Goal: Task Accomplishment & Management: Use online tool/utility

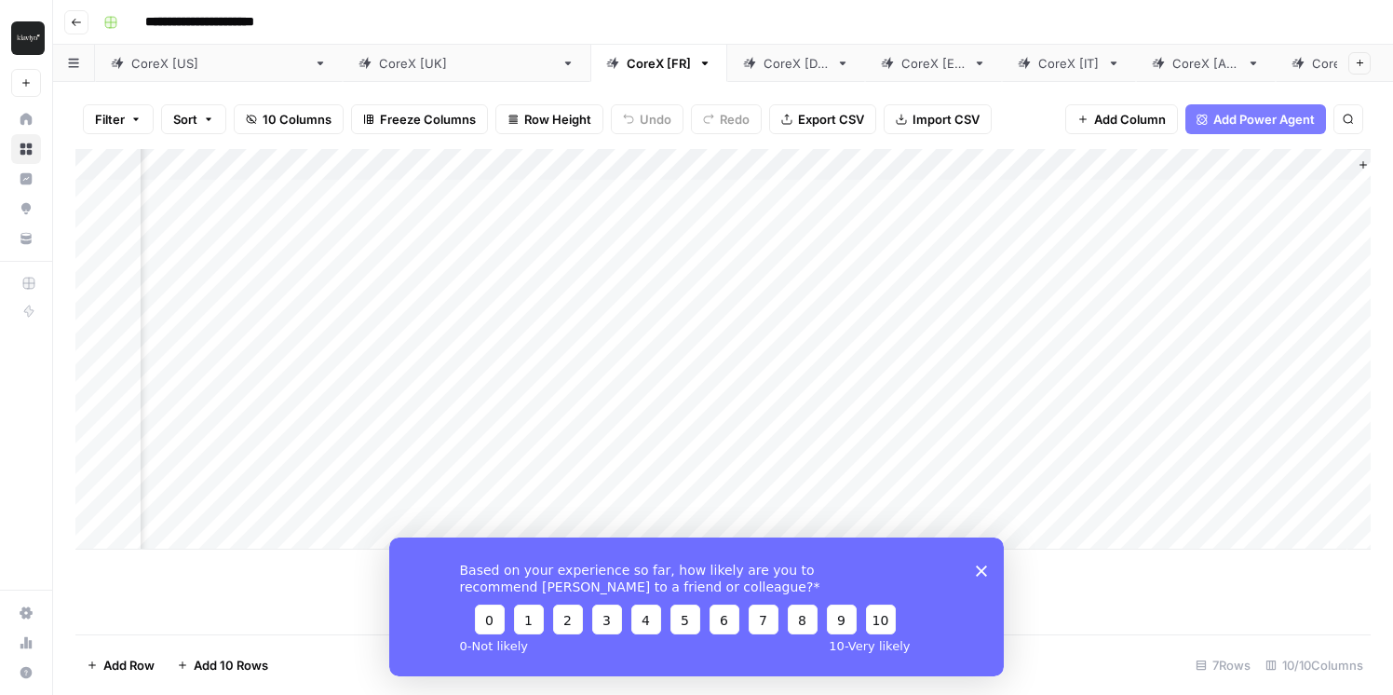
scroll to position [0, 922]
click at [1204, 197] on div "Add Column" at bounding box center [722, 349] width 1295 height 400
click at [1194, 197] on div "Add Column" at bounding box center [722, 349] width 1295 height 400
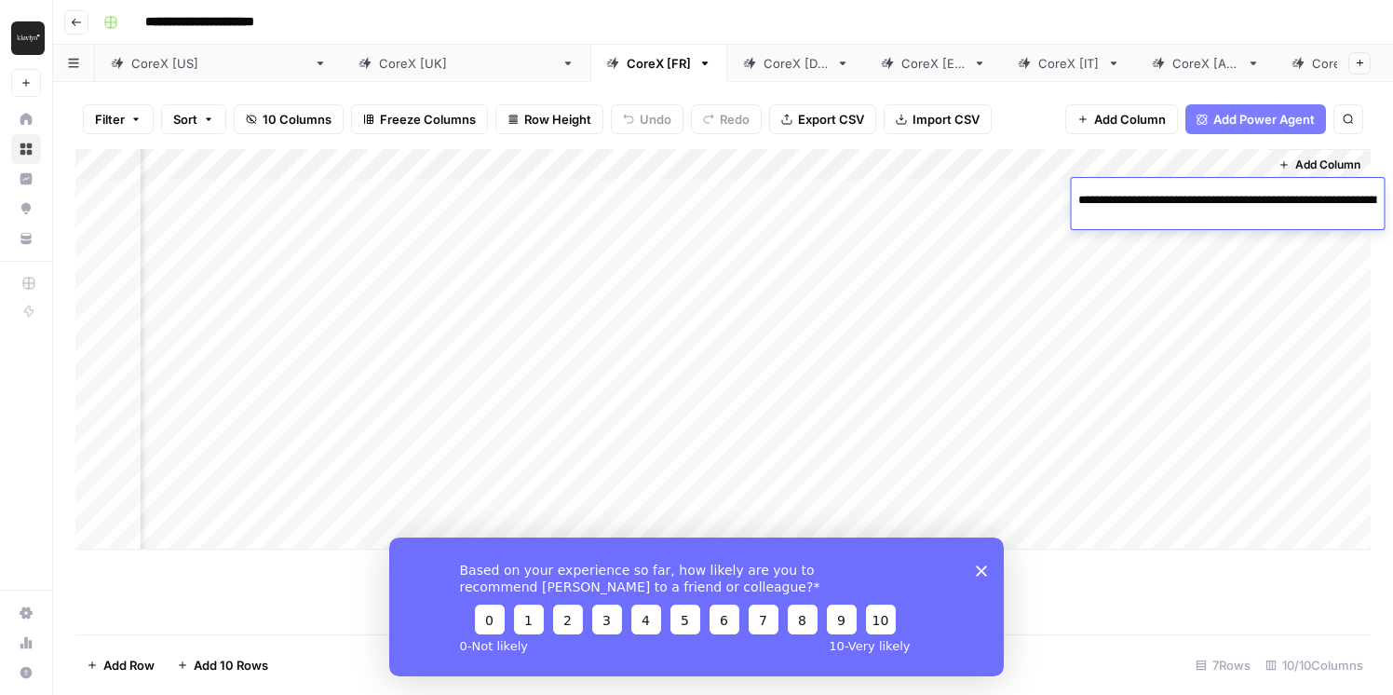
scroll to position [0, 249]
click at [1301, 279] on div "Add Column" at bounding box center [1319, 349] width 102 height 400
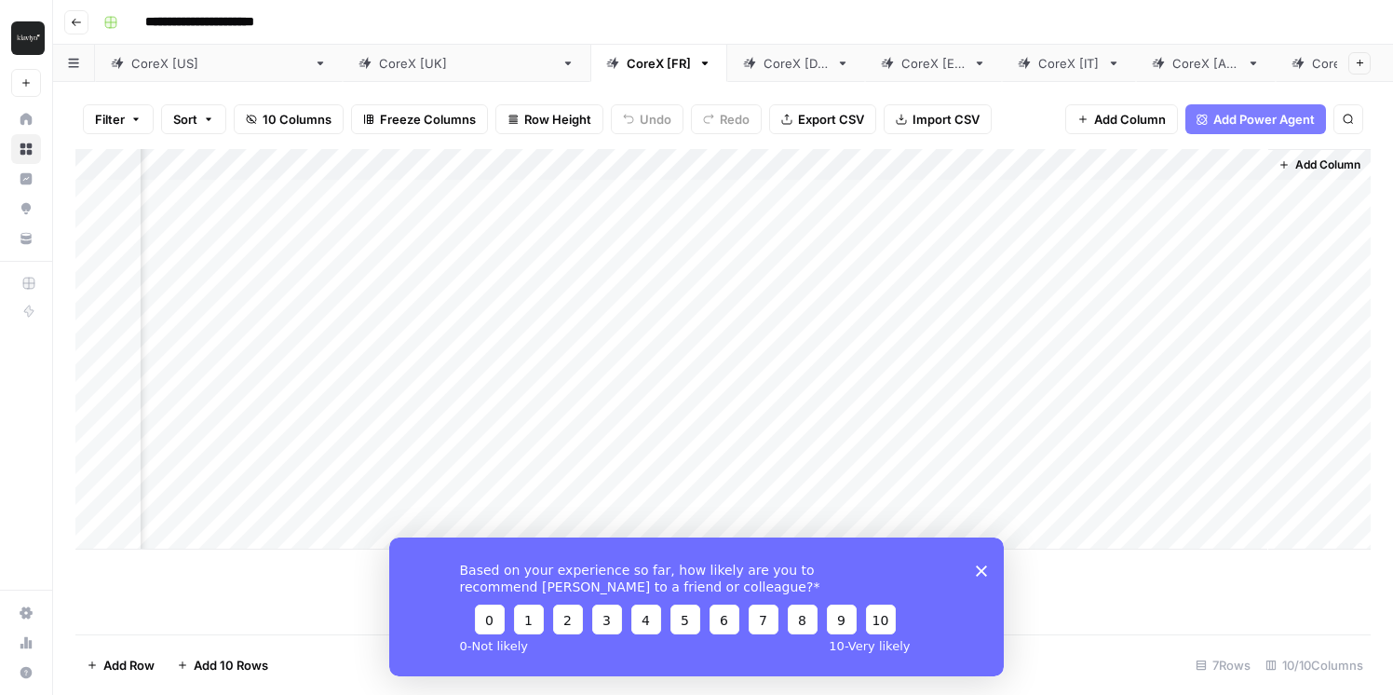
click at [1246, 189] on div "Add Column" at bounding box center [722, 349] width 1295 height 400
click at [1252, 335] on div "Add Column" at bounding box center [722, 349] width 1295 height 400
click at [1247, 333] on div "Add Column" at bounding box center [722, 349] width 1295 height 400
click at [1303, 159] on span "Add Column" at bounding box center [1327, 164] width 65 height 17
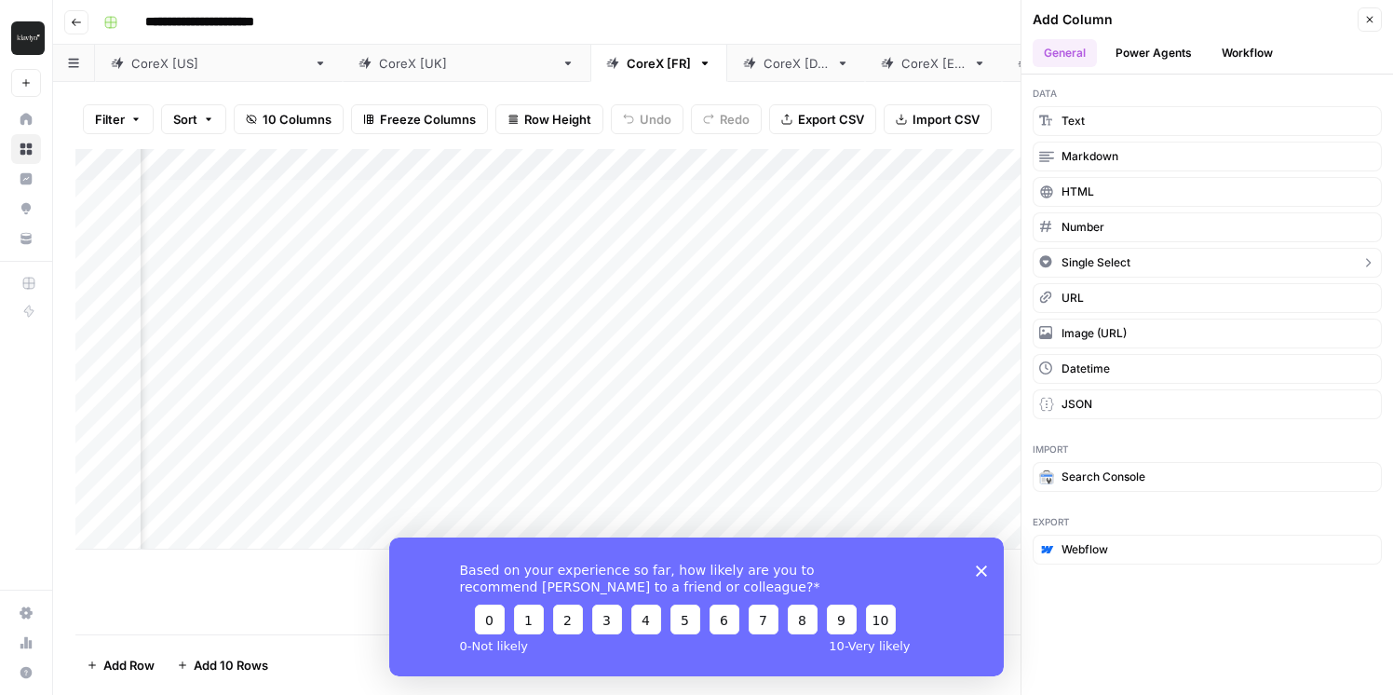
click at [1349, 258] on button "Single Select" at bounding box center [1207, 263] width 349 height 30
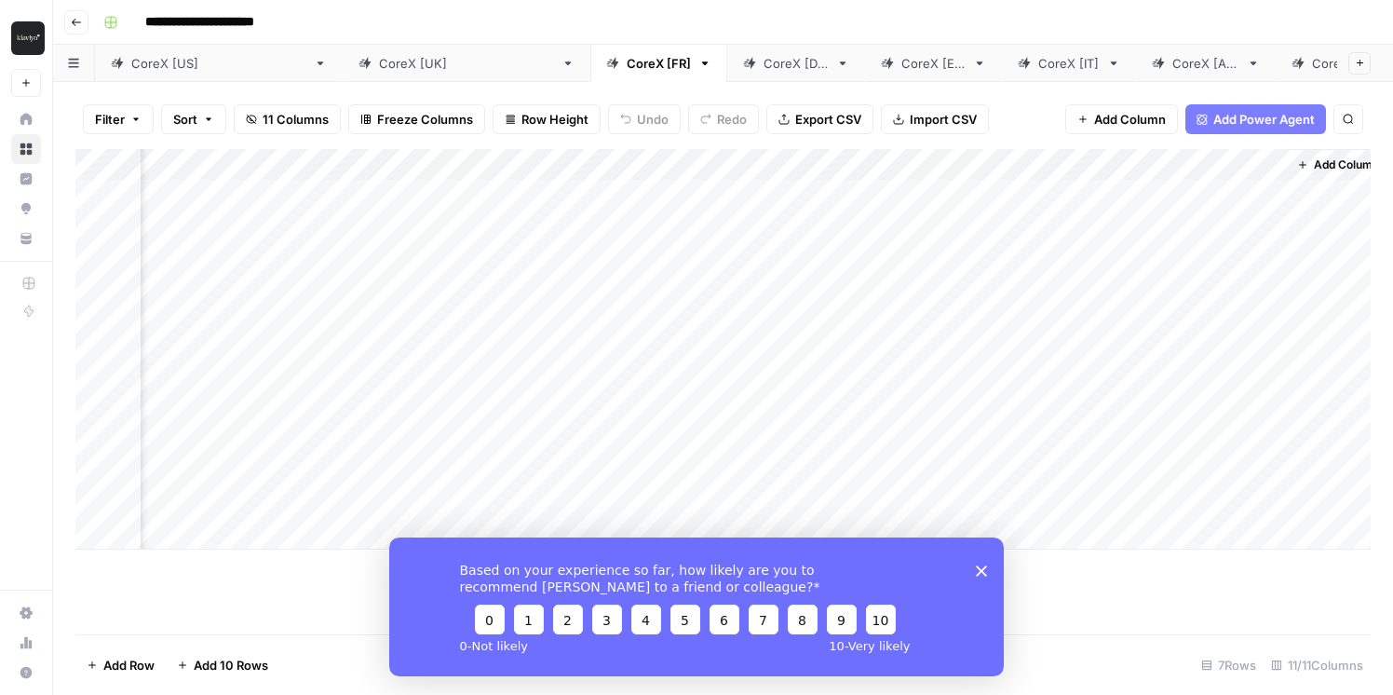
scroll to position [0, 1089]
click at [1158, 186] on div "Add Column" at bounding box center [722, 349] width 1295 height 400
click at [1254, 160] on div "Add Column" at bounding box center [722, 349] width 1295 height 400
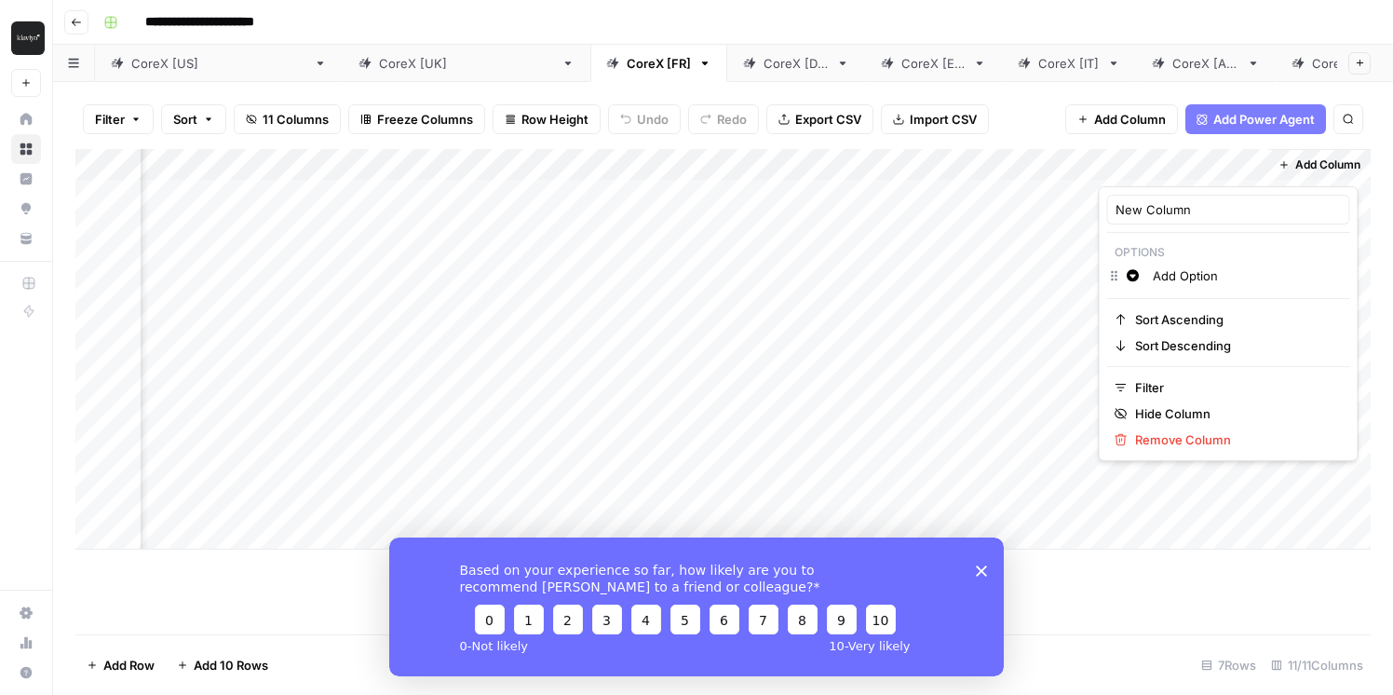
click at [1201, 277] on input "Add Option" at bounding box center [1247, 275] width 189 height 19
click at [1322, 215] on div "Add Column" at bounding box center [1319, 349] width 102 height 400
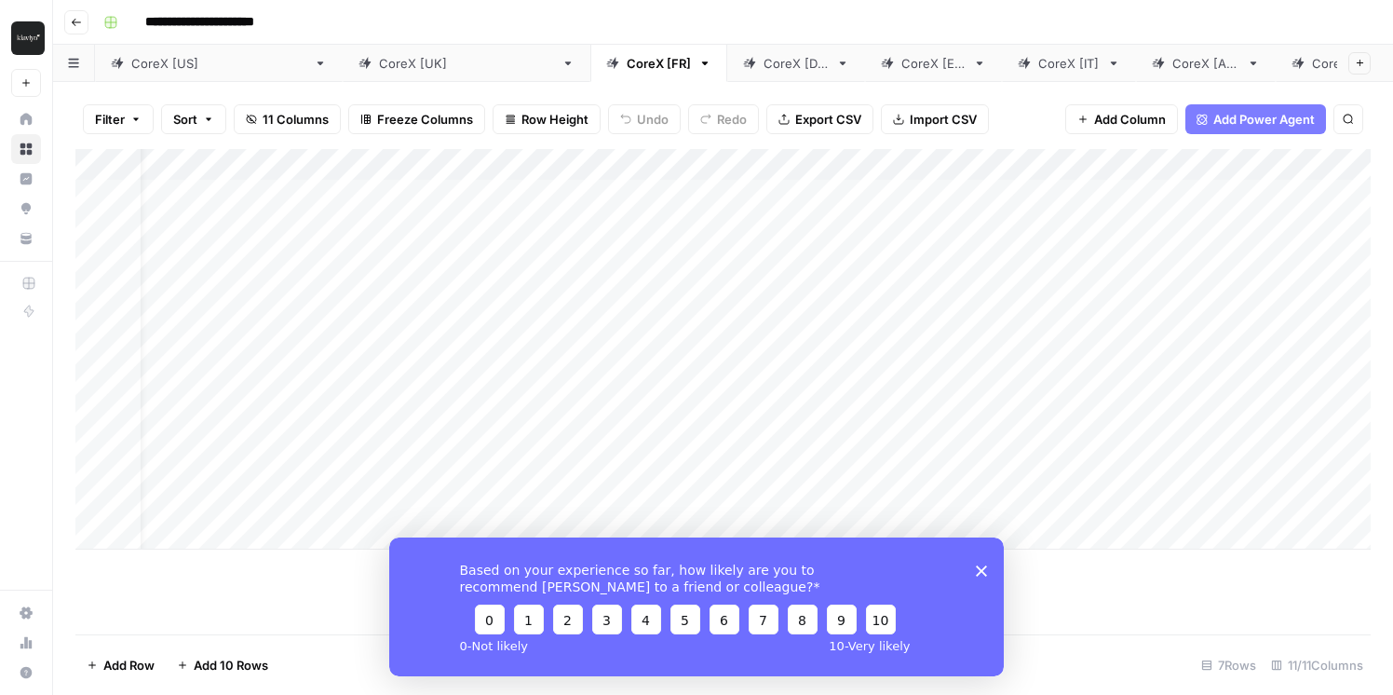
scroll to position [0, 0]
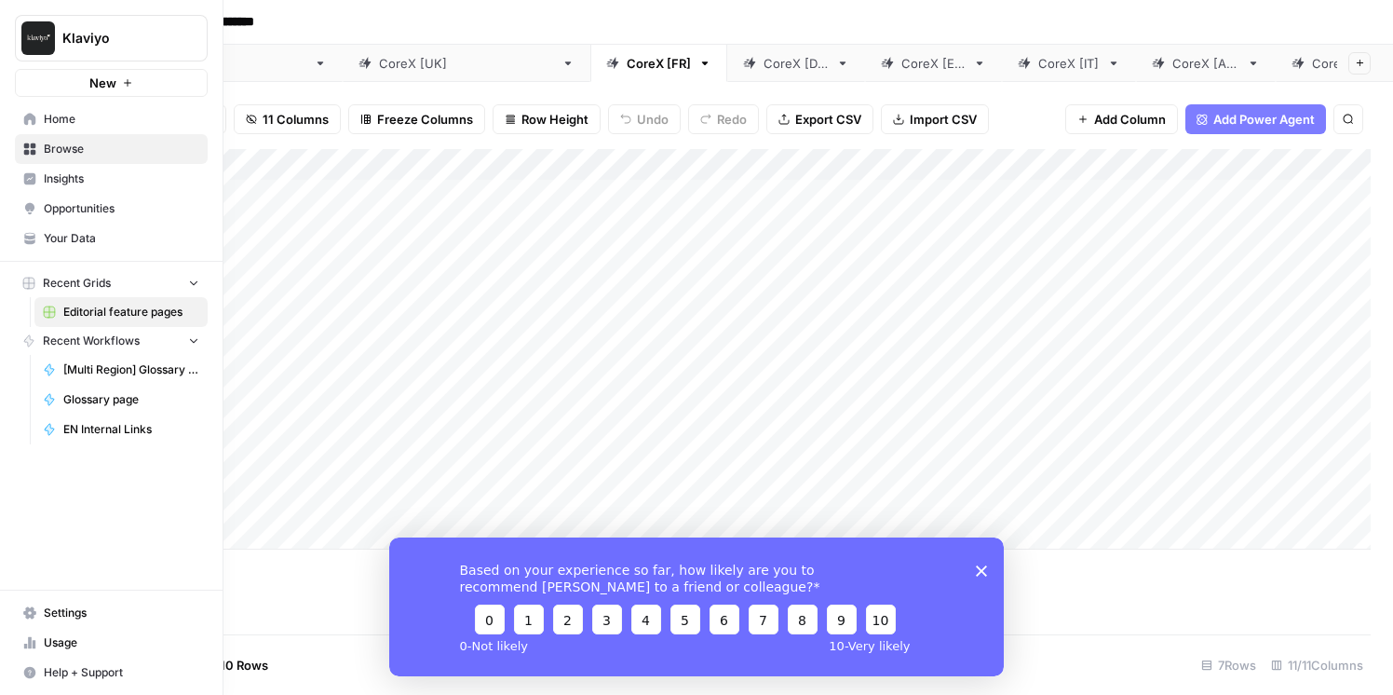
click at [92, 111] on span "Home" at bounding box center [121, 119] width 155 height 17
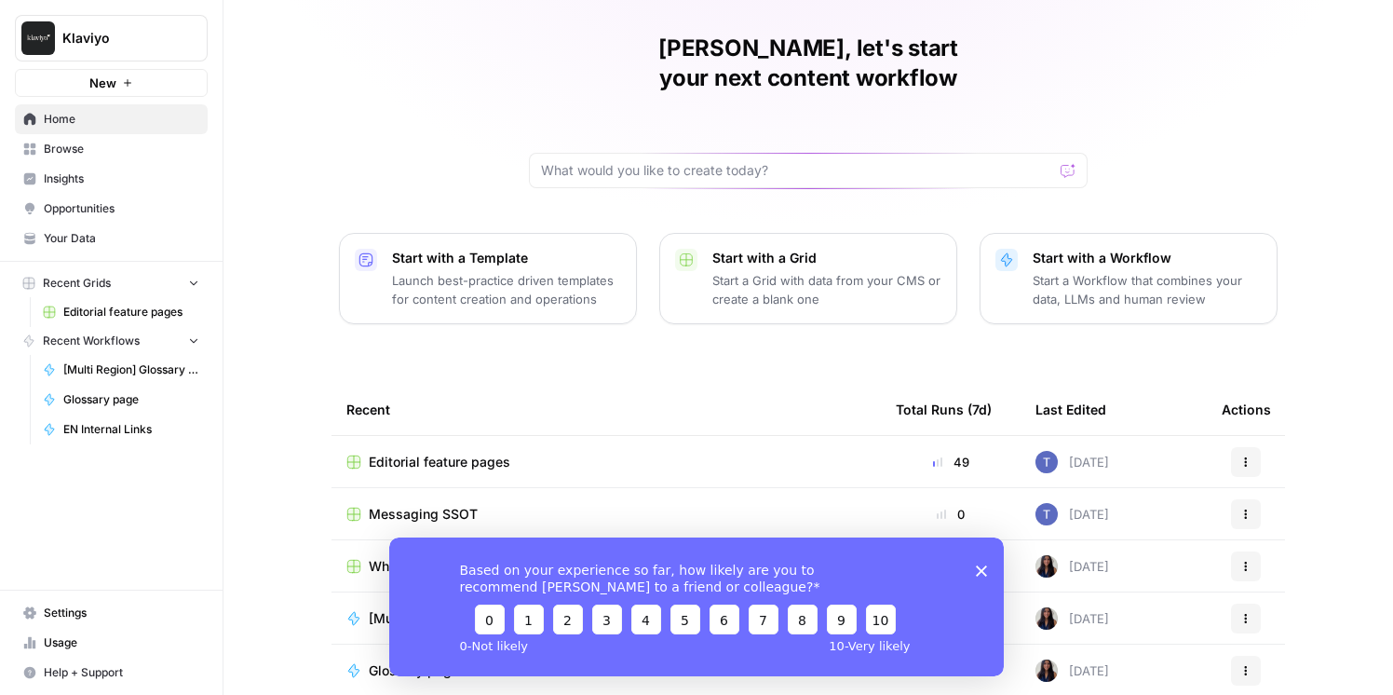
scroll to position [162, 0]
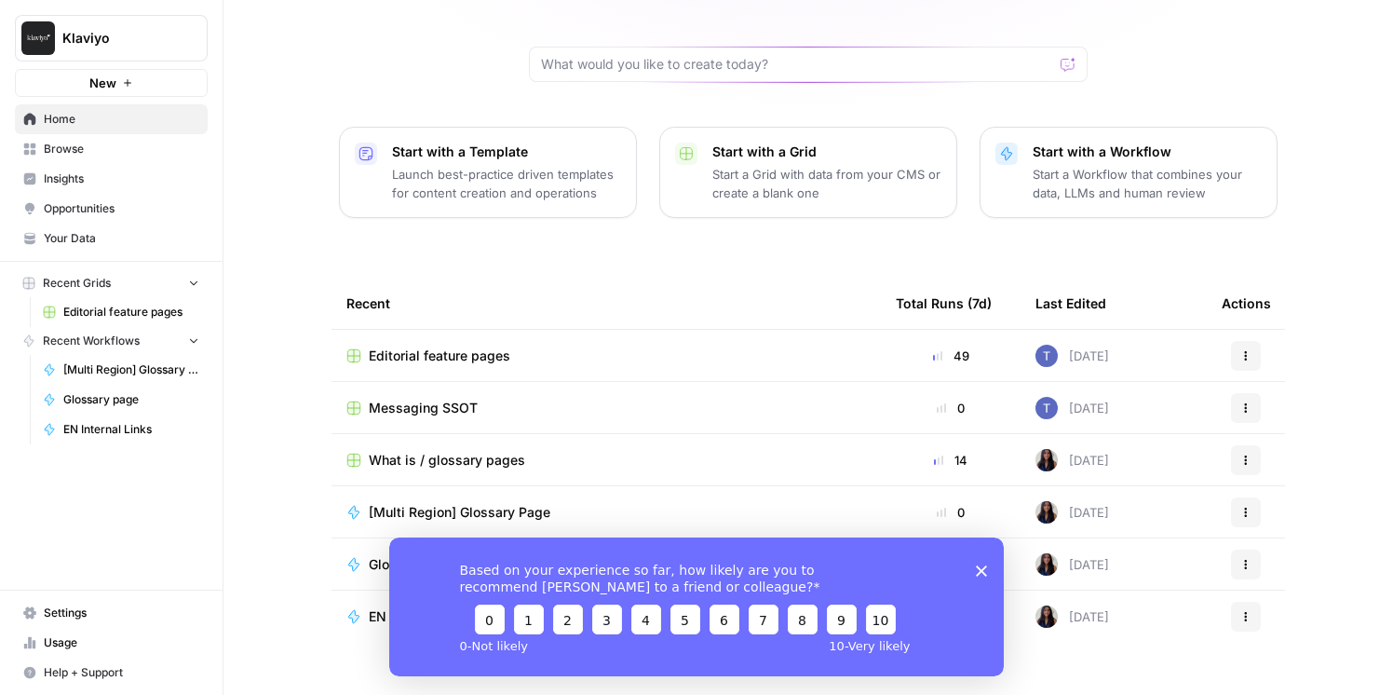
click at [555, 451] on div "What is / glossary pages" at bounding box center [606, 460] width 520 height 19
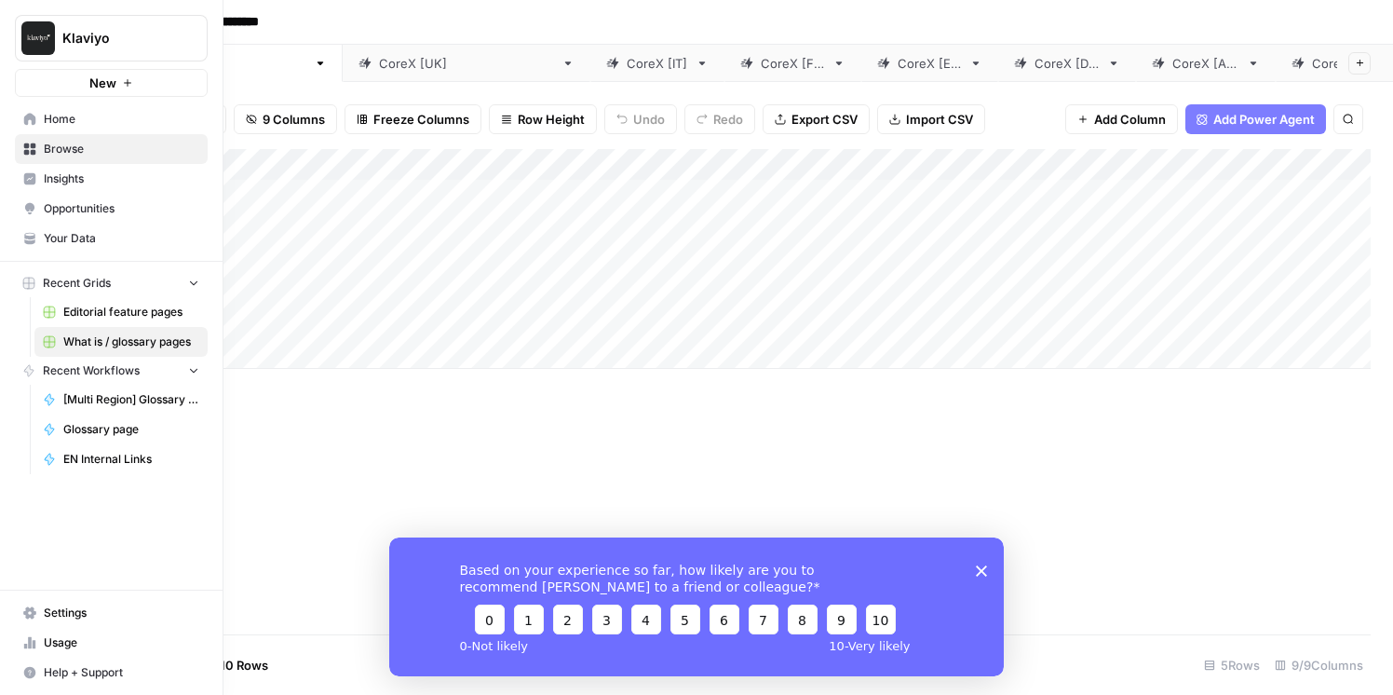
click at [129, 402] on span "[Multi Region] Glossary Page" at bounding box center [131, 399] width 136 height 17
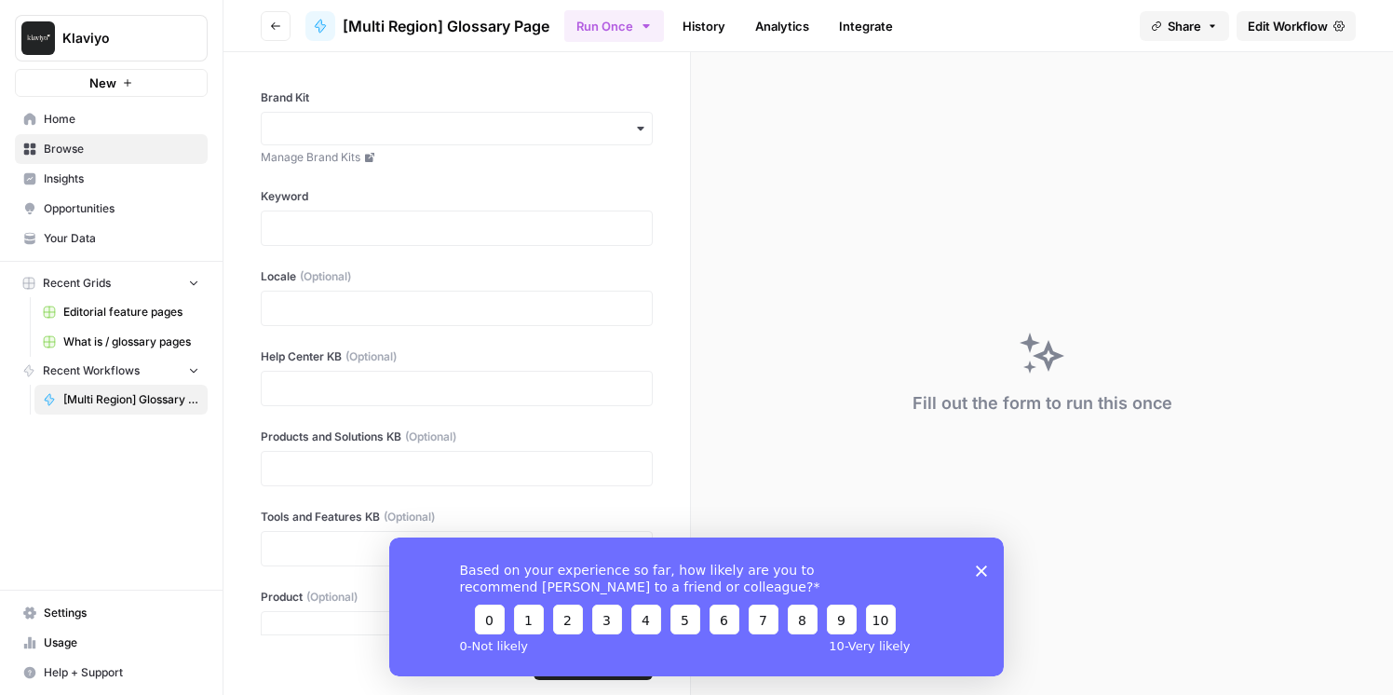
click at [192, 372] on icon "button" at bounding box center [193, 369] width 13 height 13
click at [192, 372] on icon "button" at bounding box center [193, 370] width 13 height 13
click at [107, 374] on span "Recent Workflows" at bounding box center [91, 370] width 97 height 17
click at [105, 308] on span "Editorial feature pages" at bounding box center [131, 312] width 136 height 17
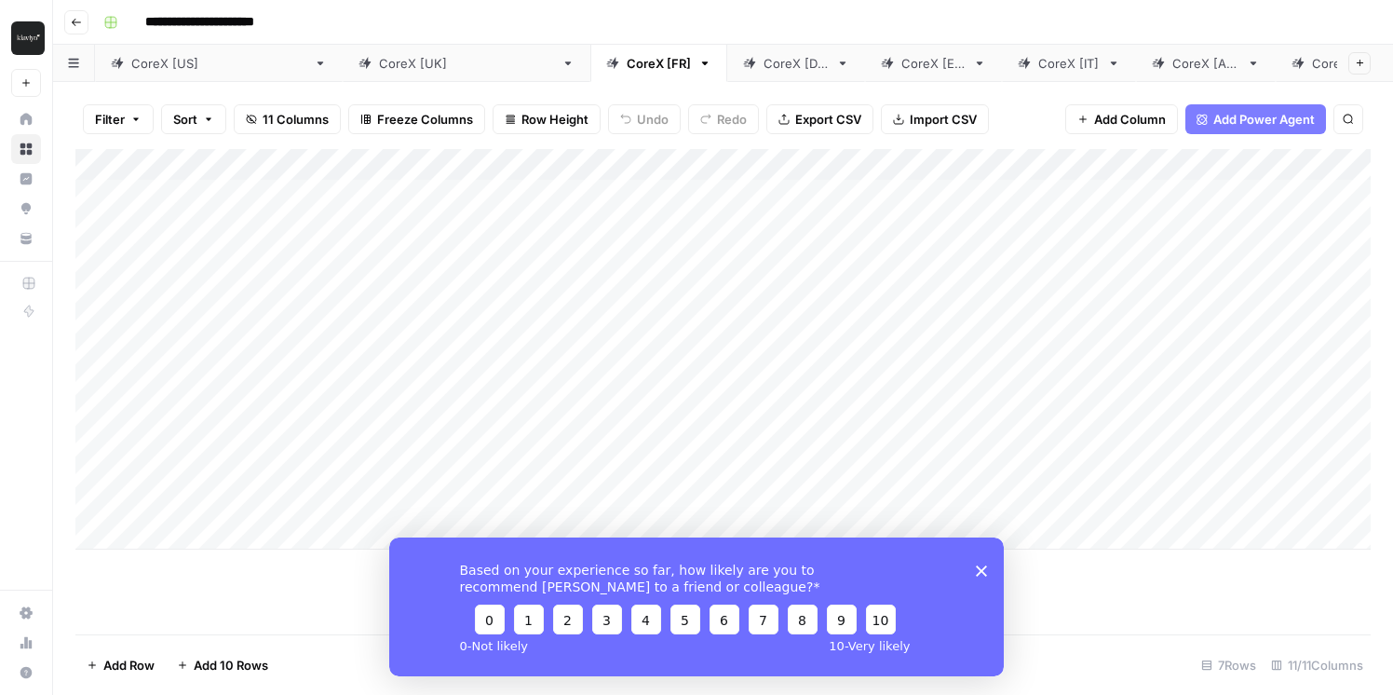
click at [1038, 61] on div "CoreX [IT]" at bounding box center [1068, 63] width 61 height 19
click at [627, 65] on div "CoreX [FR]" at bounding box center [659, 63] width 64 height 19
